Goal: Transaction & Acquisition: Purchase product/service

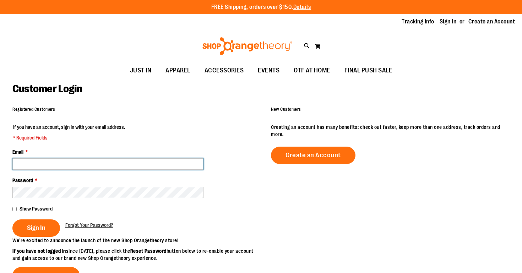
type input "**********"
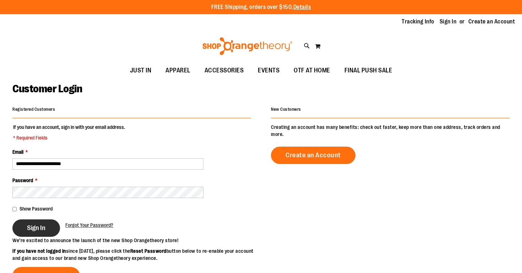
click at [47, 220] on button "Sign In" at bounding box center [36, 228] width 48 height 17
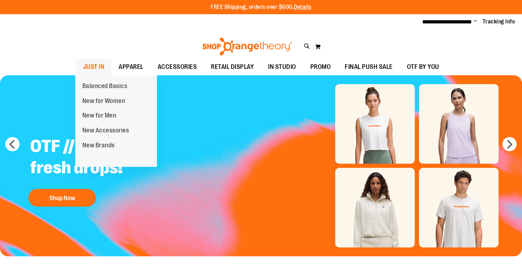
click at [97, 61] on span "JUST IN" at bounding box center [94, 67] width 22 height 16
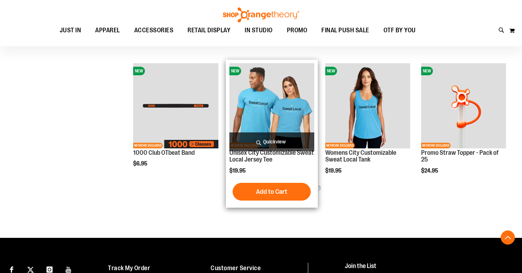
scroll to position [328, 0]
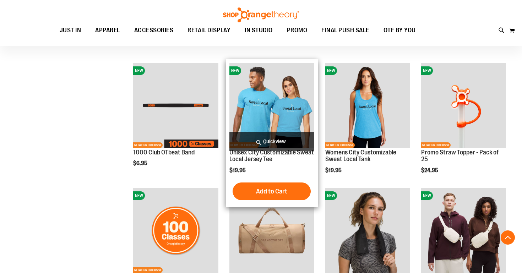
click at [289, 138] on span "Quickview" at bounding box center [272, 141] width 85 height 19
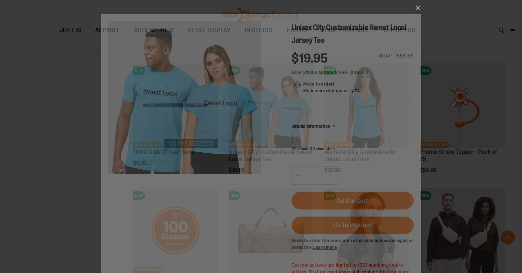
scroll to position [0, 0]
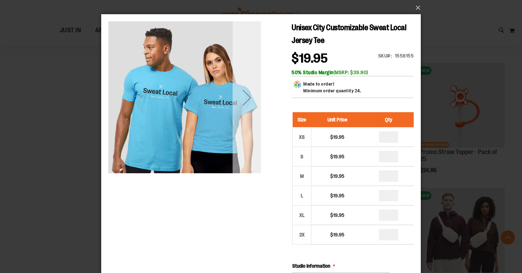
click at [251, 104] on div "Next" at bounding box center [247, 98] width 28 height 28
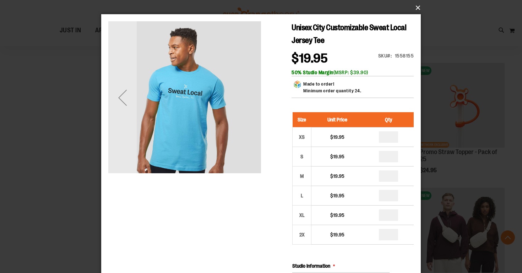
click at [412, 11] on button "×" at bounding box center [263, 8] width 320 height 16
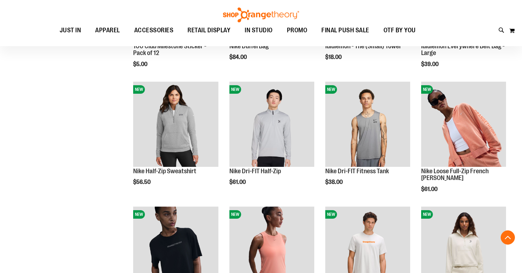
scroll to position [592, 0]
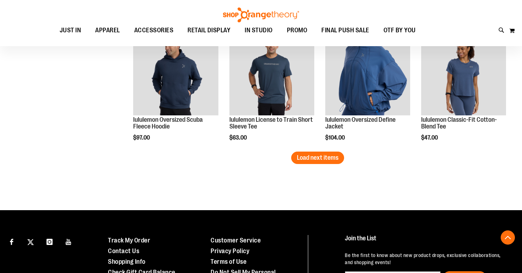
scroll to position [1111, 0]
click at [313, 160] on span "Load next items" at bounding box center [318, 157] width 42 height 7
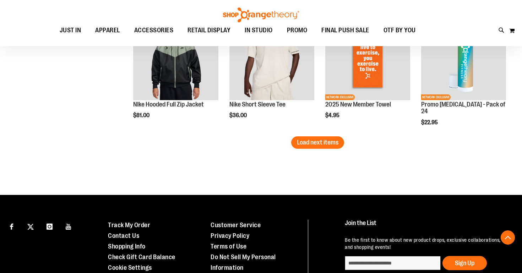
scroll to position [1510, 0]
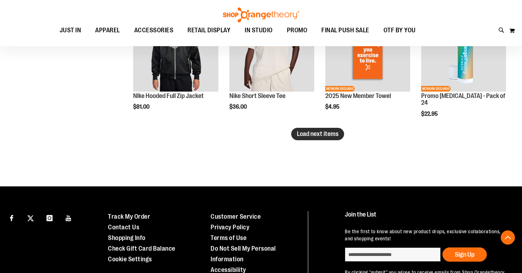
click at [321, 135] on span "Load next items" at bounding box center [318, 133] width 42 height 7
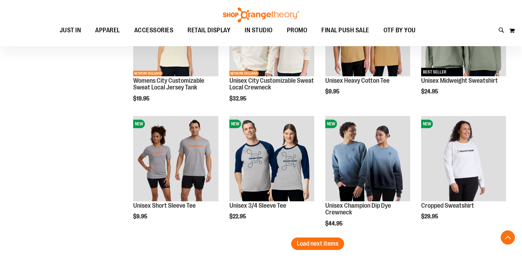
scroll to position [1776, 0]
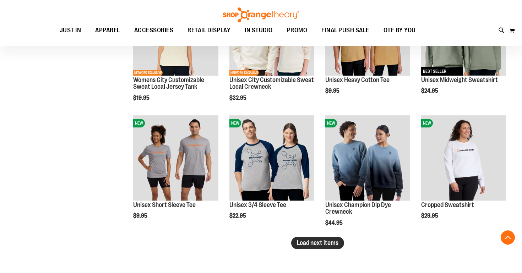
click at [317, 244] on span "Load next items" at bounding box center [318, 243] width 42 height 7
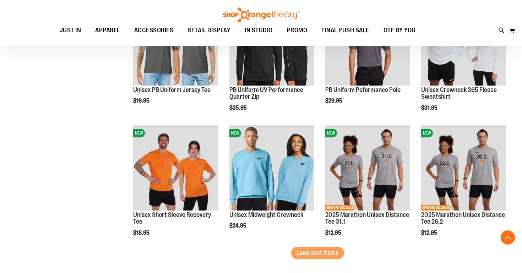
scroll to position [2142, 0]
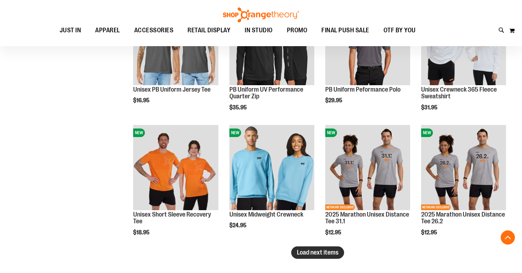
click at [320, 252] on span "Load next items" at bounding box center [318, 252] width 42 height 7
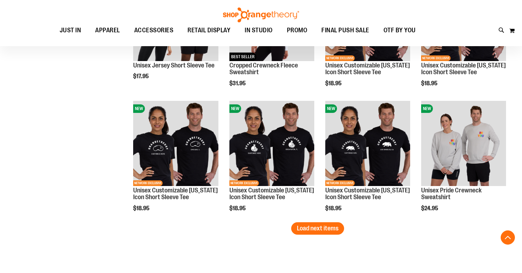
scroll to position [2542, 0]
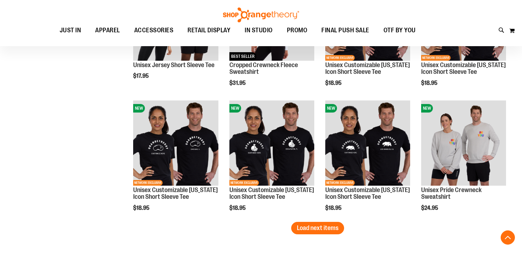
click at [320, 225] on span "Load next items" at bounding box center [318, 228] width 42 height 7
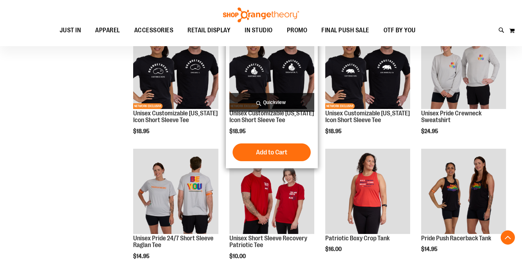
scroll to position [2621, 0]
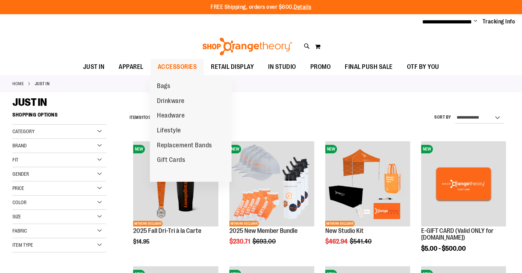
click at [176, 67] on span "ACCESSORIES" at bounding box center [177, 67] width 39 height 16
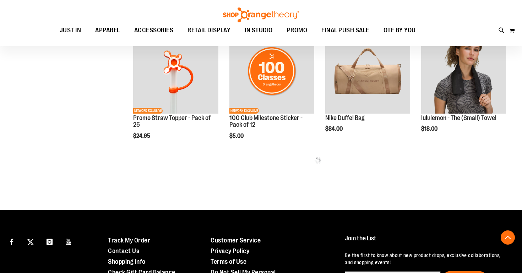
scroll to position [378, 0]
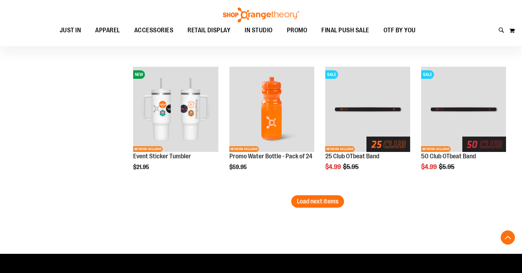
scroll to position [1004, 0]
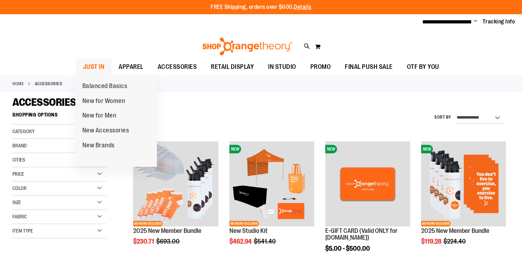
click at [103, 64] on span "JUST IN" at bounding box center [94, 67] width 22 height 16
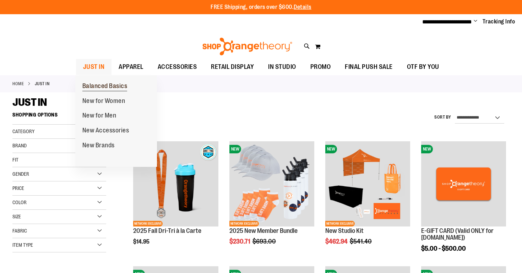
click at [95, 86] on span "Balanced Basics" at bounding box center [104, 86] width 45 height 9
